Goal: Find specific page/section: Find specific page/section

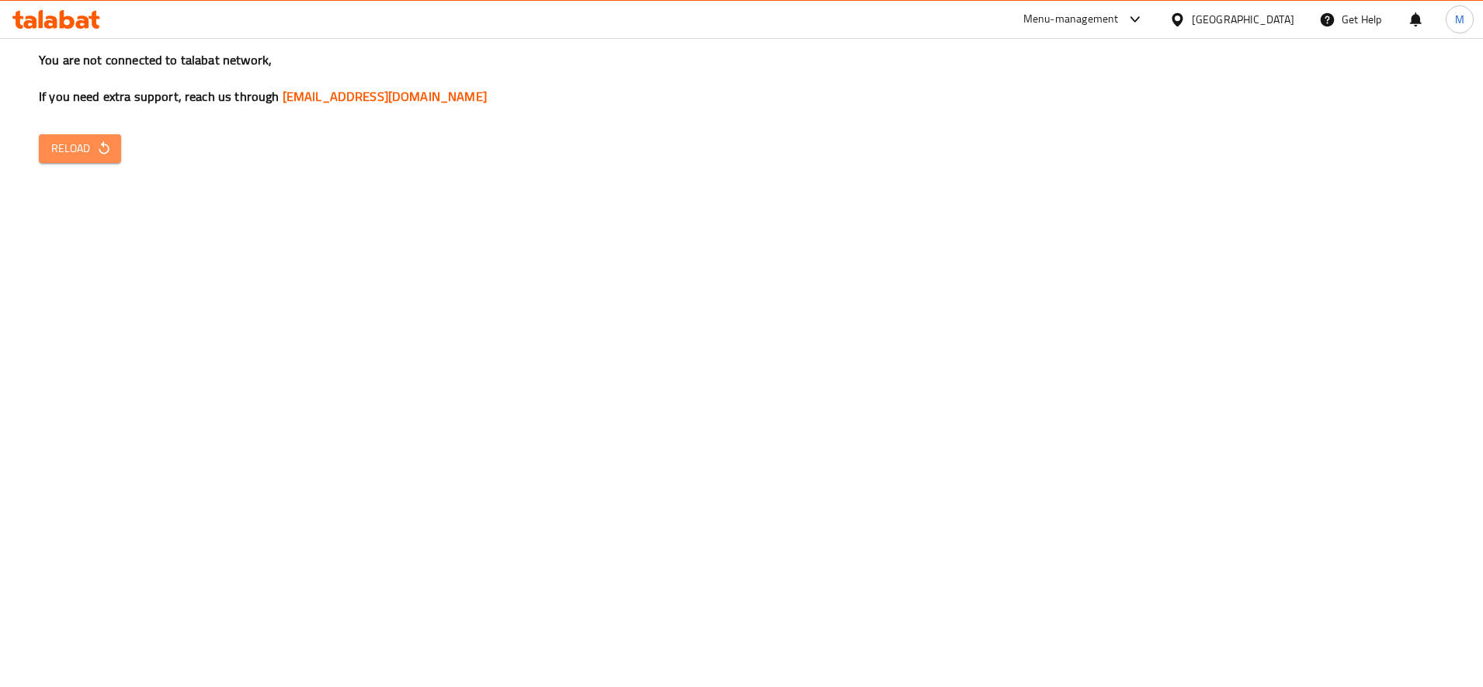
click at [68, 141] on span "Reload" at bounding box center [79, 148] width 57 height 19
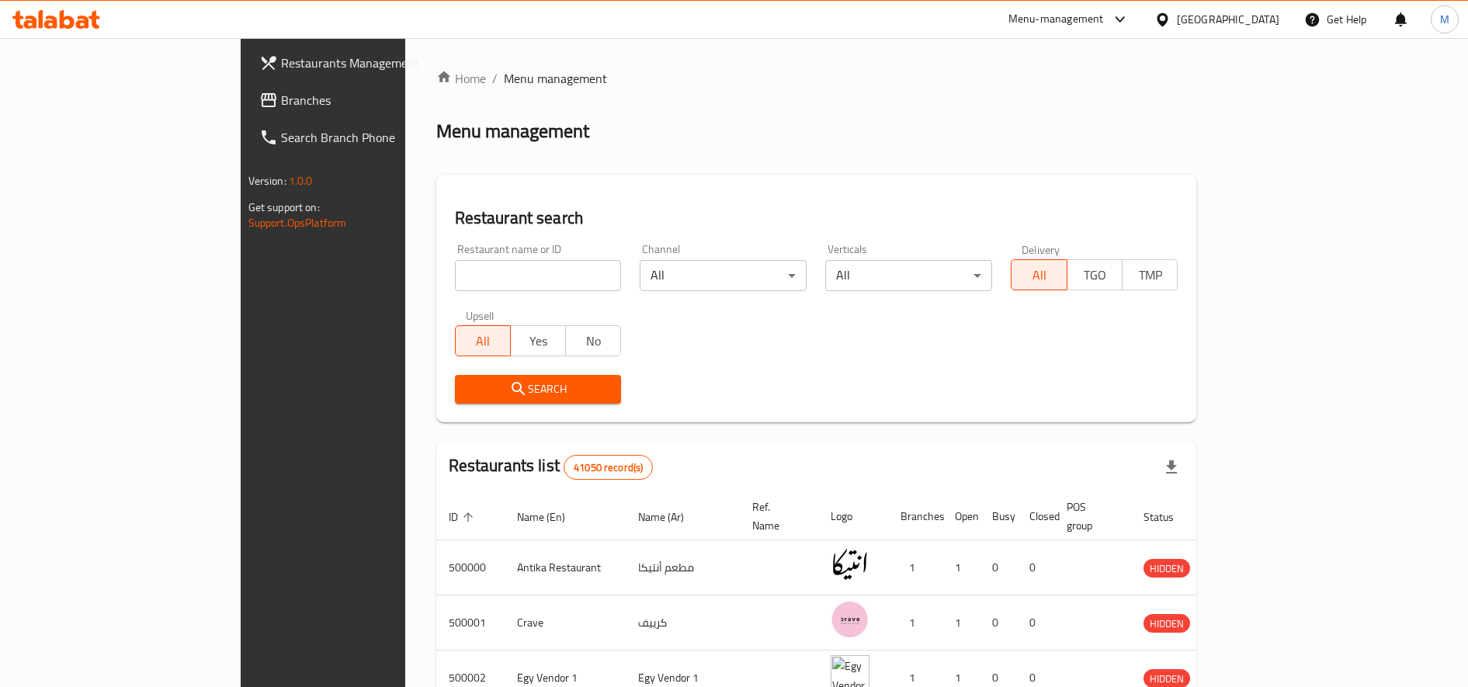
click at [455, 281] on input "search" at bounding box center [538, 275] width 167 height 31
type input "ق"
type input "rankers"
click at [467, 396] on span "Search" at bounding box center [538, 389] width 142 height 19
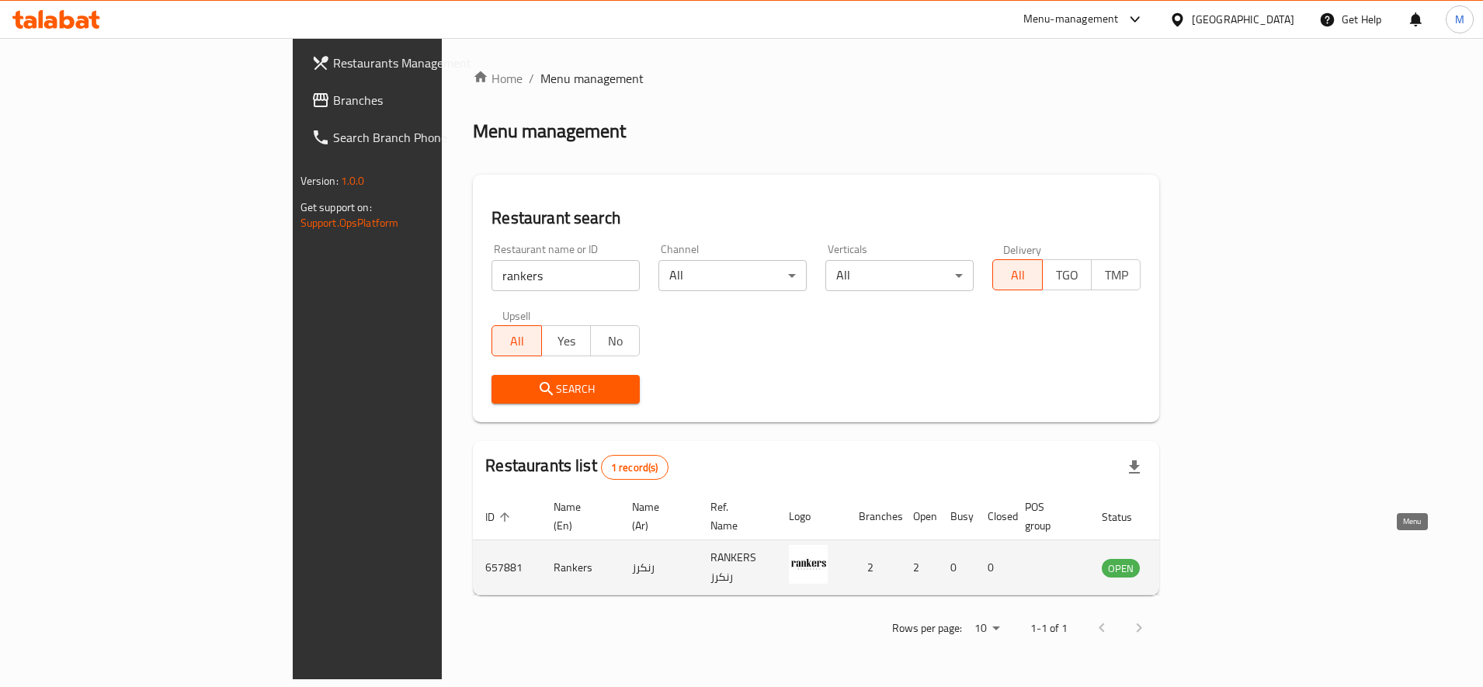
click at [1199, 565] on icon "enhanced table" at bounding box center [1195, 568] width 5 height 6
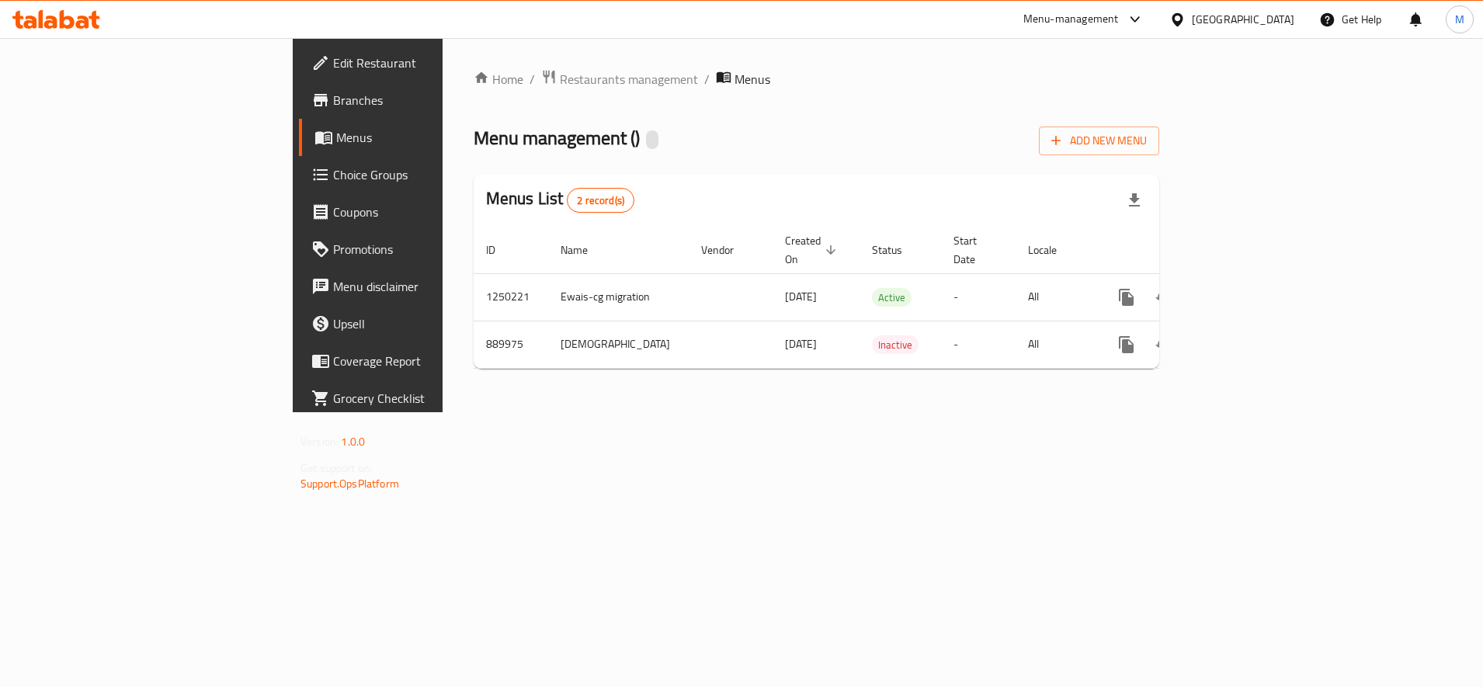
click at [333, 101] on span "Branches" at bounding box center [430, 100] width 195 height 19
